Goal: Task Accomplishment & Management: Use online tool/utility

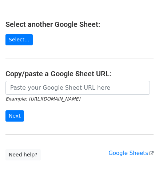
scroll to position [73, 0]
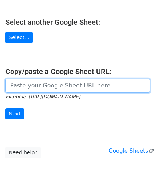
click at [37, 90] on input "url" at bounding box center [77, 86] width 144 height 14
paste input "[URL][DOMAIN_NAME]"
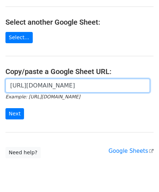
scroll to position [0, 152]
type input "[URL][DOMAIN_NAME]"
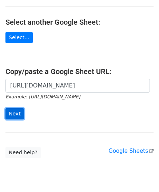
scroll to position [0, 0]
click at [18, 108] on input "Next" at bounding box center [14, 113] width 19 height 11
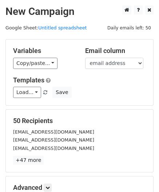
scroll to position [89, 0]
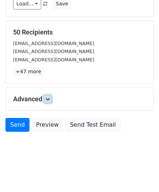
click at [50, 98] on icon at bounding box center [47, 99] width 4 height 4
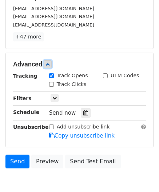
scroll to position [125, 0]
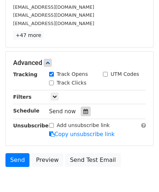
click at [83, 110] on icon at bounding box center [85, 111] width 5 height 5
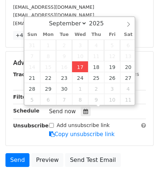
type input "2025-09-17 12:00"
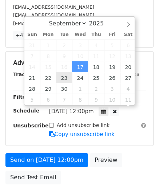
scroll to position [0, 0]
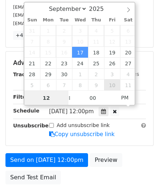
paste input "3"
type input "3"
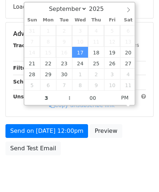
type input "2025-09-17 15:00"
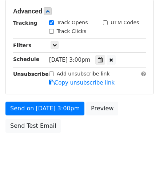
scroll to position [177, 0]
